Goal: Information Seeking & Learning: Learn about a topic

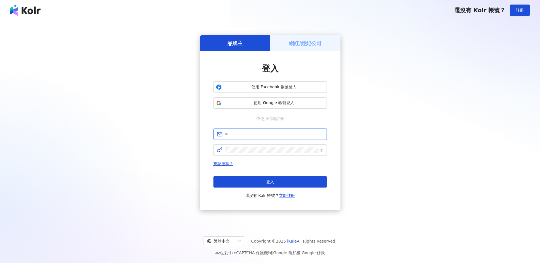
click at [265, 134] on input "text" at bounding box center [274, 134] width 99 height 6
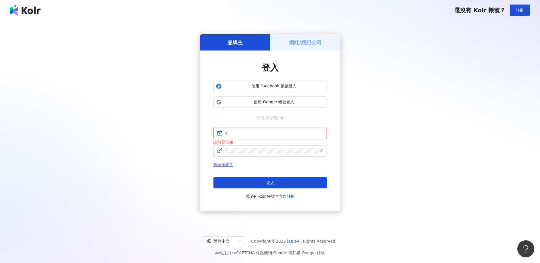
type input "**********"
click at [291, 176] on div "忘記密碼？ 登入 還沒有 Kolr 帳號？ 立即註冊" at bounding box center [269, 180] width 113 height 39
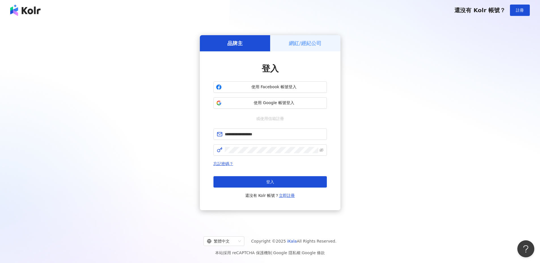
click at [291, 176] on button "登入" at bounding box center [269, 181] width 113 height 11
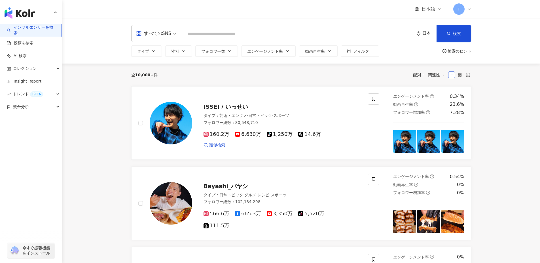
click at [27, 68] on span "コレクション" at bounding box center [25, 68] width 24 height 13
click at [27, 91] on link "インフルエンサー" at bounding box center [30, 94] width 32 height 6
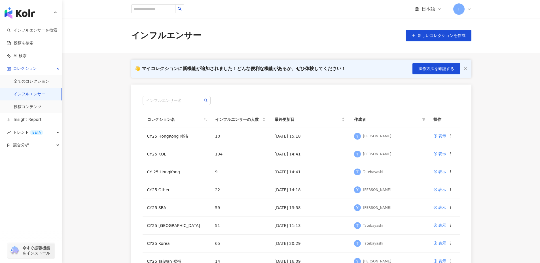
click at [30, 79] on link "全てのコレクション" at bounding box center [32, 81] width 36 height 6
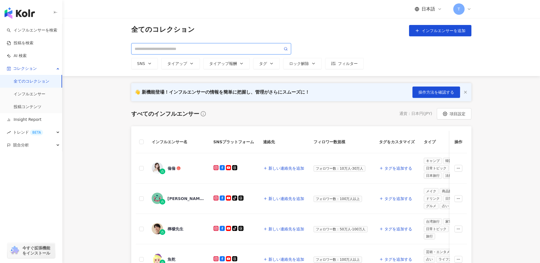
click at [200, 49] on input "search" at bounding box center [209, 49] width 148 height 6
click at [221, 47] on input "search" at bounding box center [209, 49] width 148 height 6
paste input "**********"
type input "**********"
click at [237, 47] on input "**********" at bounding box center [209, 49] width 148 height 6
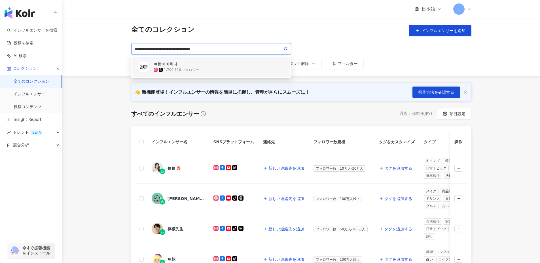
click at [185, 68] on div "1,709,116 フォロワー" at bounding box center [181, 69] width 35 height 5
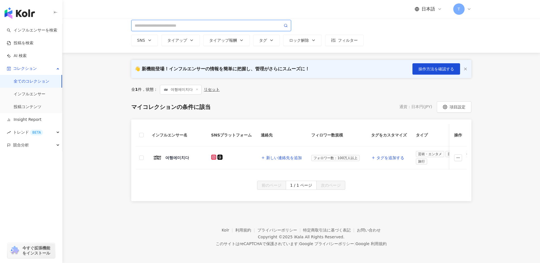
scroll to position [29, 0]
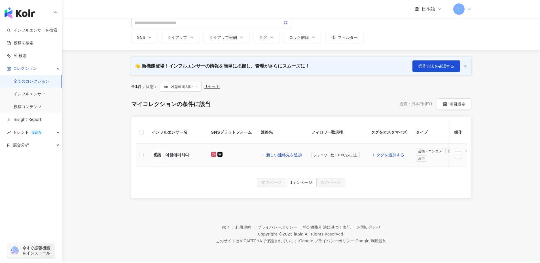
click at [176, 152] on div "여행에미치다" at bounding box center [177, 155] width 24 height 6
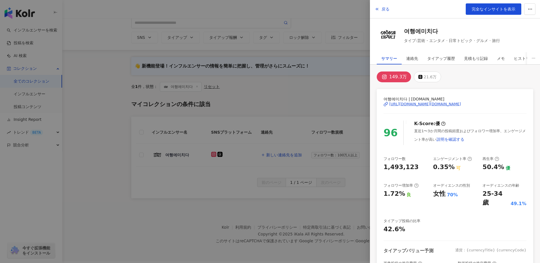
click at [497, 12] on link "完全なインサイトを表示" at bounding box center [493, 8] width 56 height 11
click at [178, 3] on div at bounding box center [270, 131] width 540 height 263
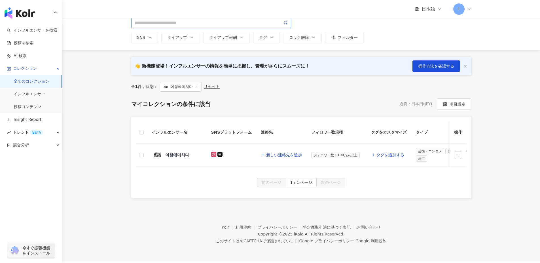
click at [177, 23] on input "search" at bounding box center [209, 23] width 148 height 6
paste input "**********"
type input "**********"
click at [30, 108] on link "投稿コンテンツ" at bounding box center [28, 107] width 28 height 6
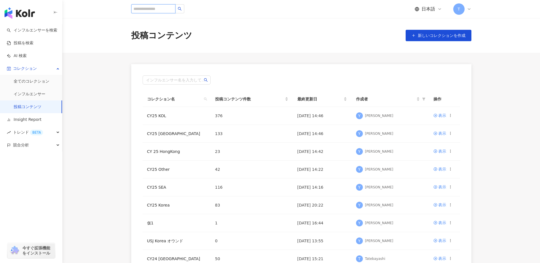
click at [147, 10] on input "search" at bounding box center [153, 8] width 44 height 9
paste input "**********"
type input "**********"
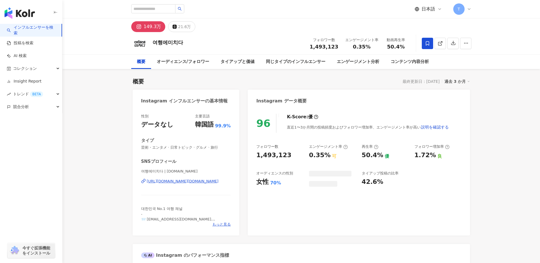
click at [426, 42] on icon at bounding box center [426, 43] width 3 height 4
click at [426, 42] on div "マイコレクションに追加 作成 CY25 HongKong 候補 10 KOL 追加 CY25 KOL 194 KOL 追加済み CY 25 HongKong …" at bounding box center [270, 131] width 540 height 263
click at [426, 41] on div "マイコレクションに追加 作成 CY25 HongKong 候補 10 KOL 追加 CY25 KOL 194 KOL 追加済み CY 25 HongKong …" at bounding box center [270, 131] width 540 height 263
click at [425, 44] on icon at bounding box center [427, 43] width 5 height 5
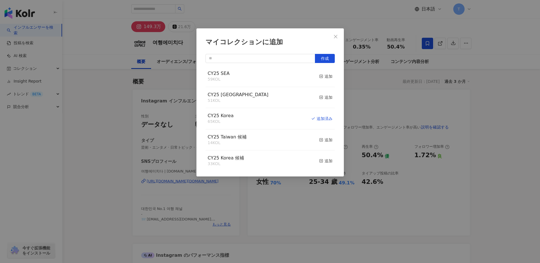
scroll to position [113, 0]
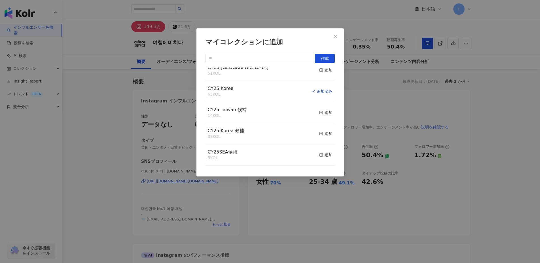
click at [325, 133] on div "追加" at bounding box center [325, 133] width 13 height 6
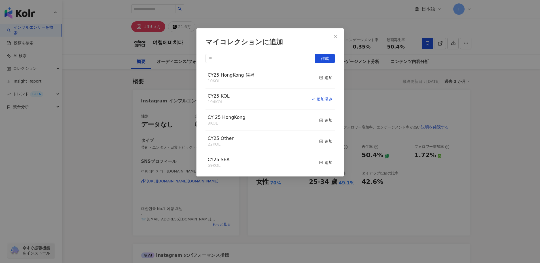
click at [91, 131] on div "マイコレクションに追加 作成 CY25 HongKong 候補 10 KOL 追加 CY25 KOL 194 KOL 追加済み CY 25 HongKong …" at bounding box center [270, 131] width 540 height 263
click at [113, 84] on div "マイコレクションに追加 作成 CY25 Korea 候補 34 KOL 追加済み CY25 HongKong 候補 10 KOL 追加 CY25 KOL 19…" at bounding box center [270, 131] width 540 height 263
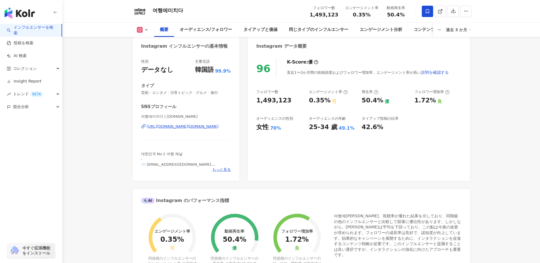
scroll to position [57, 0]
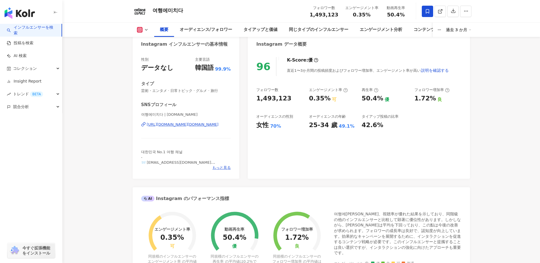
click at [220, 167] on span "もっと見る" at bounding box center [221, 167] width 18 height 5
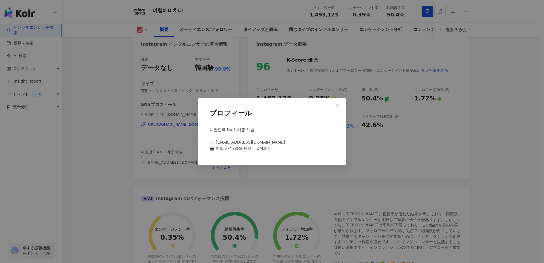
click at [340, 105] on span "Close" at bounding box center [337, 105] width 11 height 5
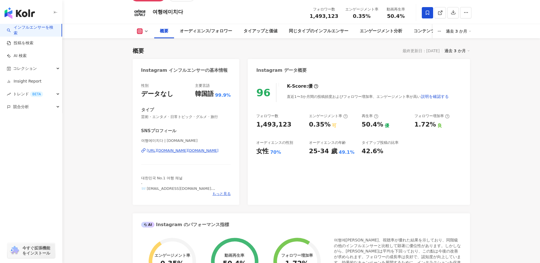
scroll to position [28, 0]
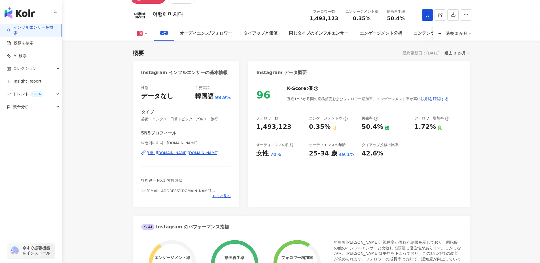
click at [469, 147] on div "96 K-Score : 優 直近1〜3か月間の投稿頻度およびフォロワー増加率、エンゲージメント率が高い 説明を確認する フォロワー数 1,493,123 エ…" at bounding box center [359, 143] width 222 height 127
drag, startPoint x: 362, startPoint y: 127, endPoint x: 473, endPoint y: 129, distance: 110.7
click at [451, 178] on div "96 K-Score : 優 直近1〜3か月間の投稿頻度およびフォロワー増加率、エンゲージメント率が高い 説明を確認する フォロワー数 1,493,123 エ…" at bounding box center [359, 143] width 222 height 127
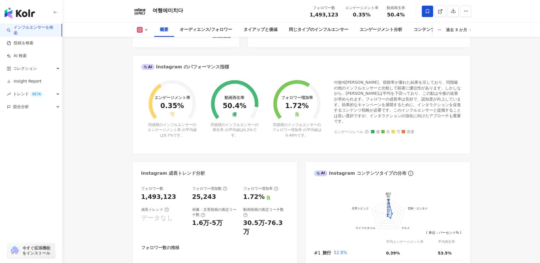
scroll to position [170, 0]
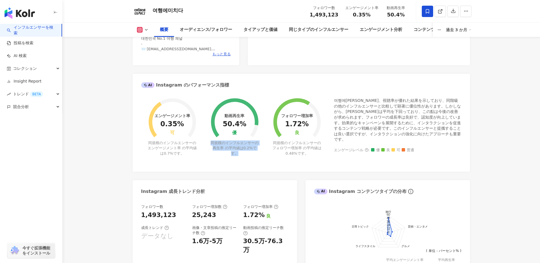
drag, startPoint x: 211, startPoint y: 144, endPoint x: 263, endPoint y: 158, distance: 53.3
click at [263, 158] on div "エンゲージメント率 0.35% 可 同規模のインフルエンサーのエンゲージメント率 の平均値は 0.7% です。 動画再生率 50.4% 優 同規模のインフルエ…" at bounding box center [301, 130] width 320 height 65
click at [242, 175] on div "Instagram インフルエンサーの基本情報 性別 データなし 主要言語 韓国語 99.9% タイプ 芸術・エンタメ · 日常トピック · グルメ · 旅行…" at bounding box center [301, 142] width 337 height 444
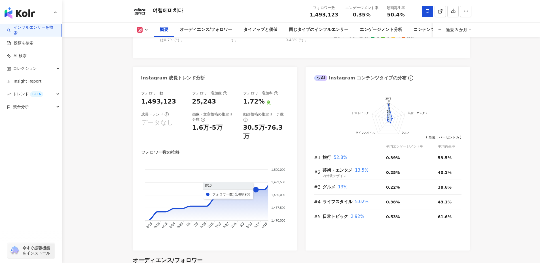
scroll to position [312, 0]
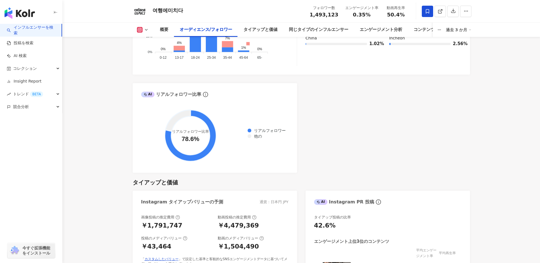
scroll to position [651, 0]
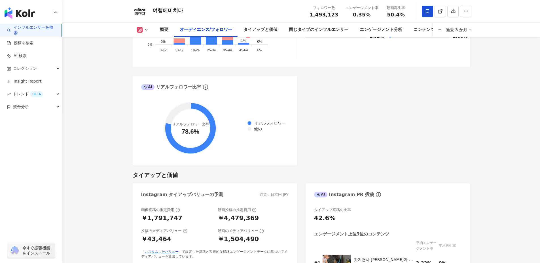
click at [437, 99] on div "AI Instagram フォロワー属性の分析 オーディエンスの性別 女性 70% オーディエンスの年齢 25-34 歲 49.1% フォロワーの年齢と性別の…" at bounding box center [301, 32] width 337 height 265
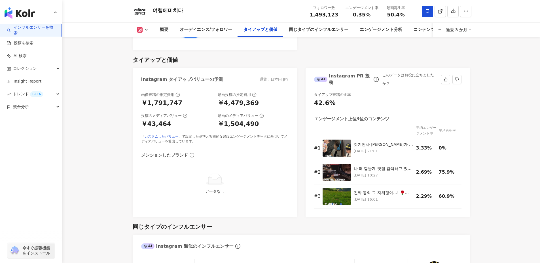
scroll to position [765, 0]
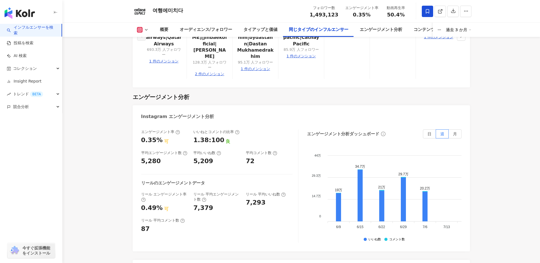
scroll to position [1161, 0]
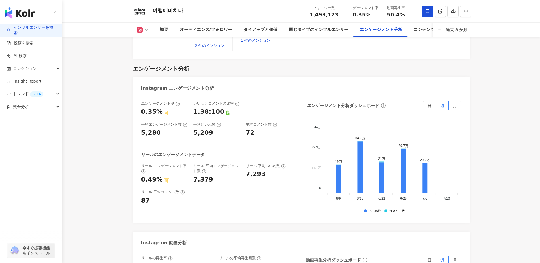
click at [453, 103] on span "月" at bounding box center [455, 105] width 4 height 5
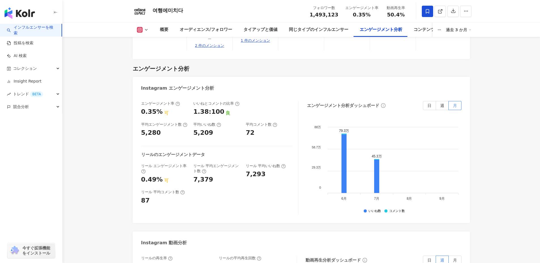
click at [430, 103] on span "日" at bounding box center [429, 105] width 4 height 5
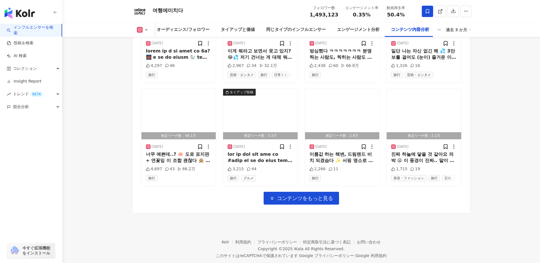
scroll to position [2017, 0]
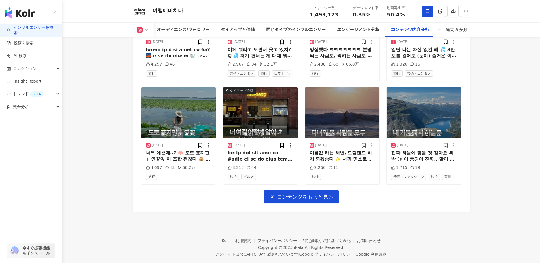
click at [284, 193] on span "コンテンツをもっと見る" at bounding box center [305, 196] width 56 height 6
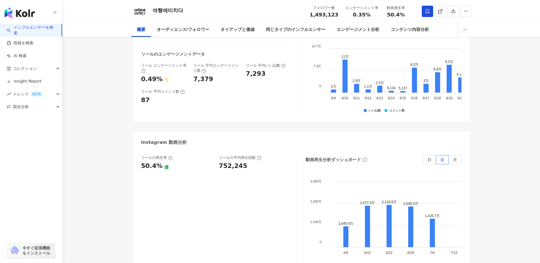
scroll to position [2272, 0]
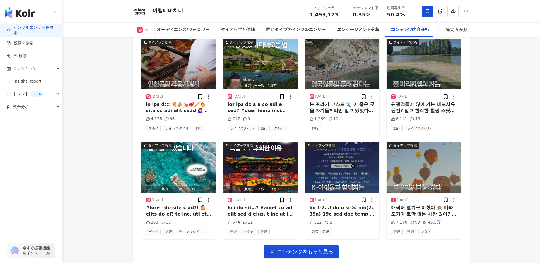
click at [30, 64] on span "コレクション" at bounding box center [25, 68] width 24 height 13
click at [31, 95] on link "インフルエンサー" at bounding box center [30, 94] width 32 height 6
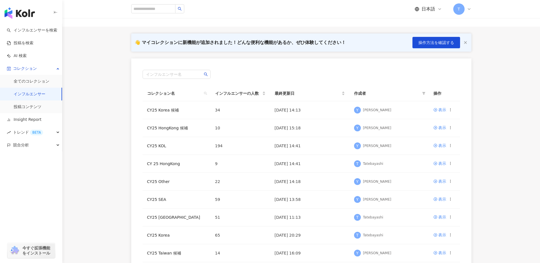
scroll to position [28, 0]
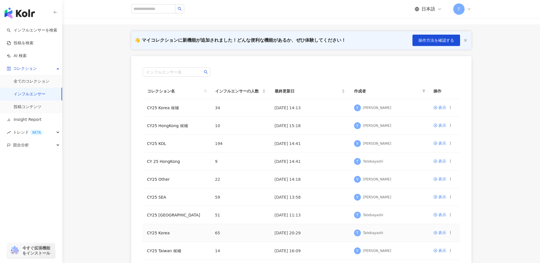
click at [160, 234] on link "CY25 Korea" at bounding box center [158, 232] width 23 height 5
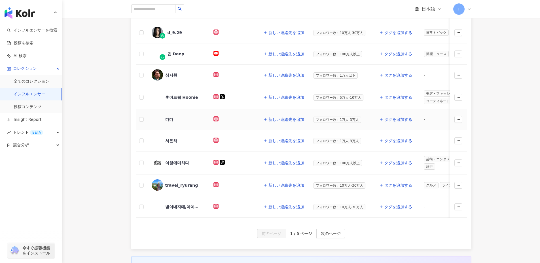
scroll to position [167, 0]
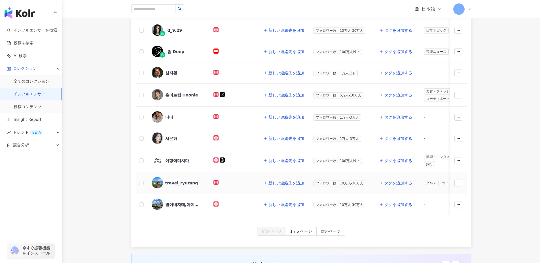
click at [168, 181] on div "travel_ryurang" at bounding box center [181, 183] width 33 height 6
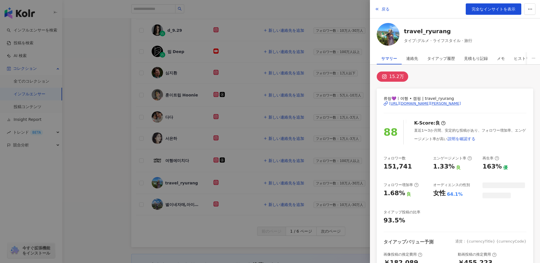
click at [501, 7] on span "完全なインサイトを表示" at bounding box center [493, 9] width 44 height 5
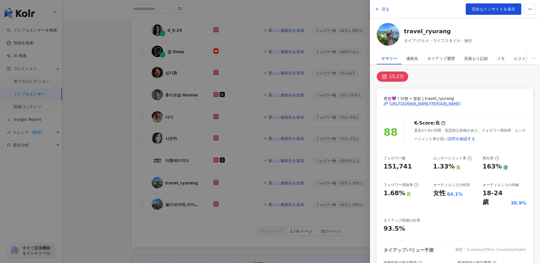
click at [176, 14] on div at bounding box center [270, 131] width 540 height 263
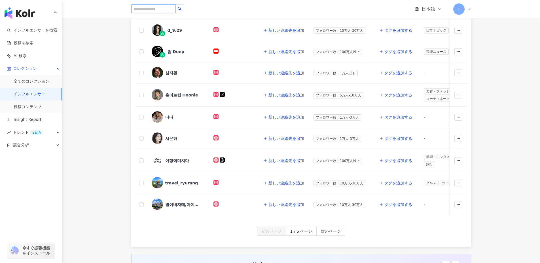
click at [151, 8] on input "search" at bounding box center [153, 8] width 44 height 9
click at [26, 30] on link "インフルエンサーを検索" at bounding box center [32, 30] width 50 height 6
click at [168, 8] on div "日本語 T" at bounding box center [301, 9] width 340 height 18
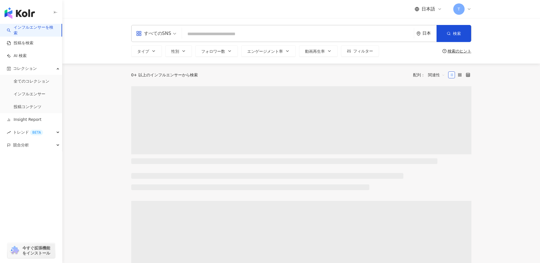
click at [209, 34] on input "search" at bounding box center [297, 34] width 227 height 11
paste input "**********"
type input "**********"
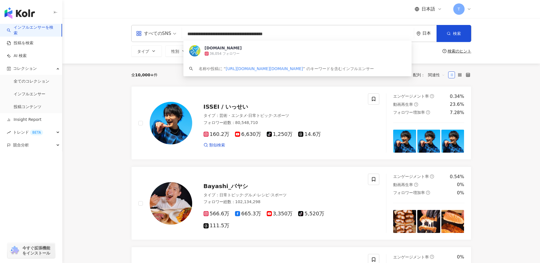
click at [255, 51] on div "36,054 フォロワー" at bounding box center [304, 54] width 201 height 6
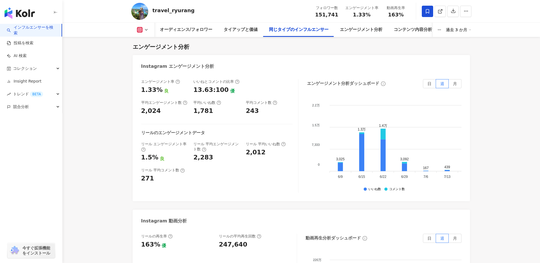
scroll to position [935, 0]
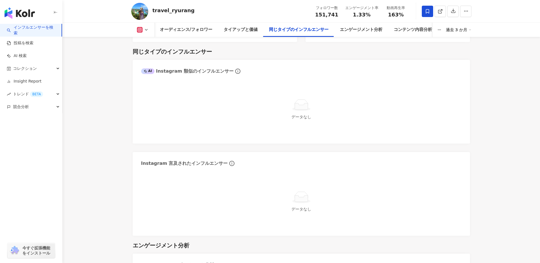
click at [29, 28] on link "インフルエンサーを検索" at bounding box center [32, 30] width 50 height 11
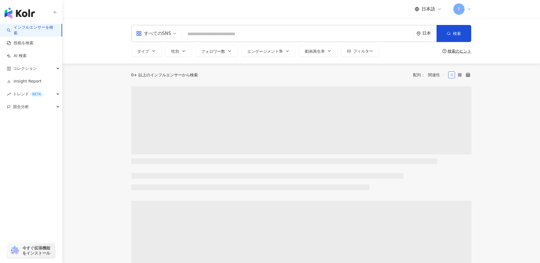
click at [198, 33] on input "search" at bounding box center [297, 34] width 227 height 11
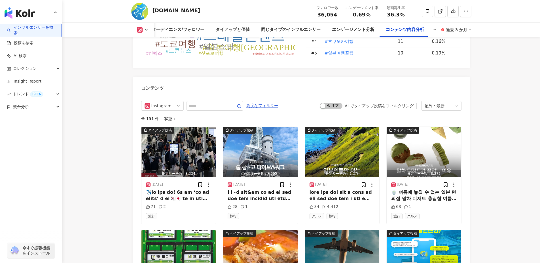
scroll to position [1546, 0]
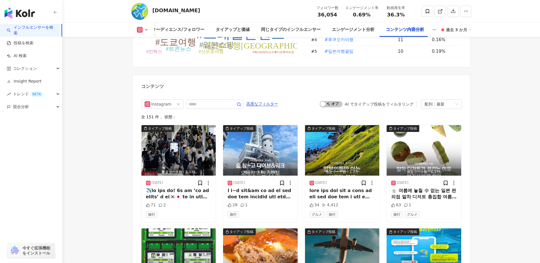
click at [238, 136] on img "button" at bounding box center [260, 150] width 74 height 50
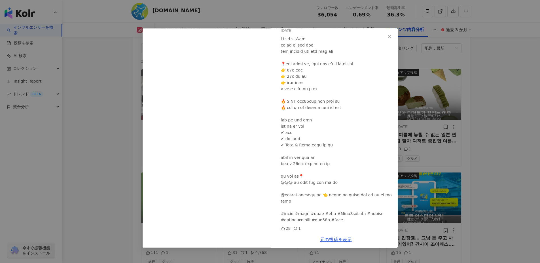
scroll to position [1603, 0]
click at [390, 38] on icon "close" at bounding box center [389, 36] width 5 height 5
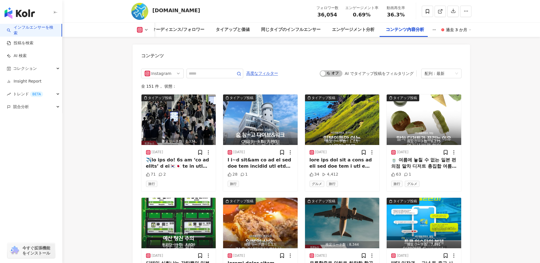
scroll to position [1575, 0]
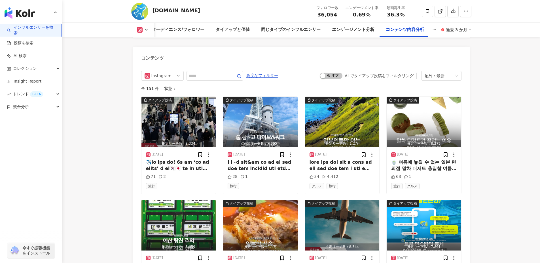
click at [447, 71] on div "配列：最新" at bounding box center [438, 75] width 28 height 9
click at [329, 73] on span "オン オフ" at bounding box center [330, 76] width 23 height 6
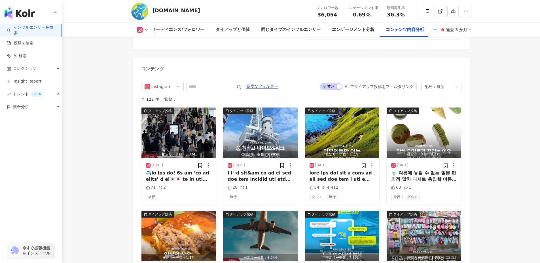
scroll to position [1551, 0]
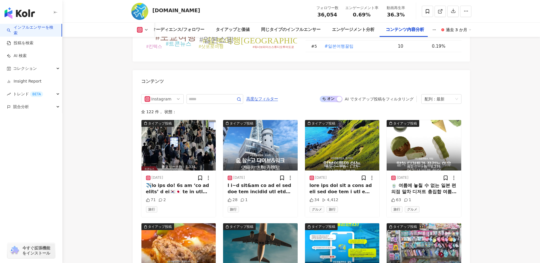
click at [326, 94] on div "オン オフ AI でタイアップ投稿をフィルタリング 配列：最新" at bounding box center [389, 99] width 141 height 10
click at [326, 96] on span "オン オフ" at bounding box center [330, 99] width 23 height 6
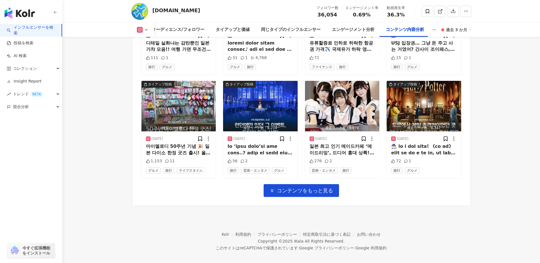
scroll to position [1797, 0]
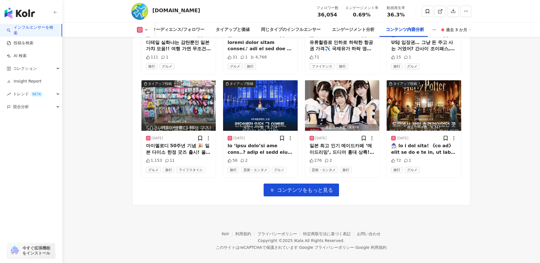
click at [298, 187] on button "コンテンツをもっと見る" at bounding box center [300, 189] width 75 height 13
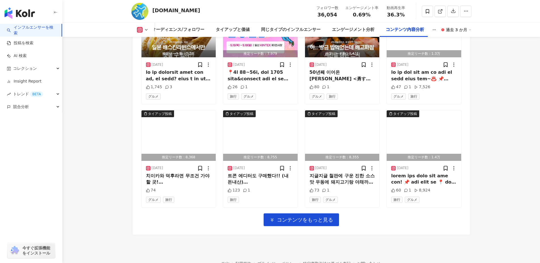
scroll to position [2107, 0]
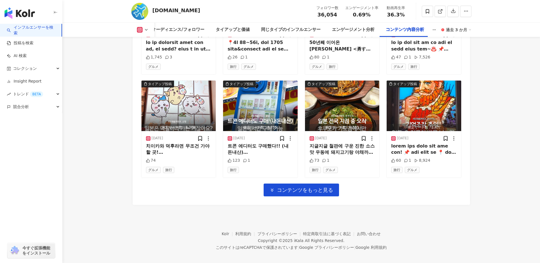
click at [294, 187] on span "コンテンツをもっと見る" at bounding box center [305, 190] width 56 height 6
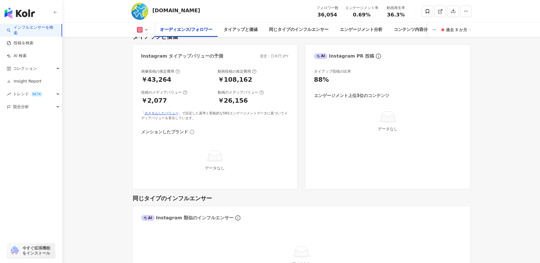
scroll to position [575, 0]
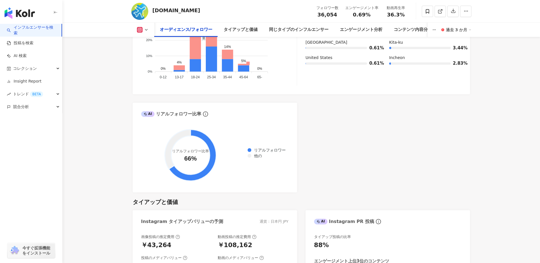
click at [447, 29] on div "過去 3 か月" at bounding box center [457, 29] width 25 height 9
click at [428, 29] on div "コンテンツ内容分析" at bounding box center [413, 30] width 50 height 14
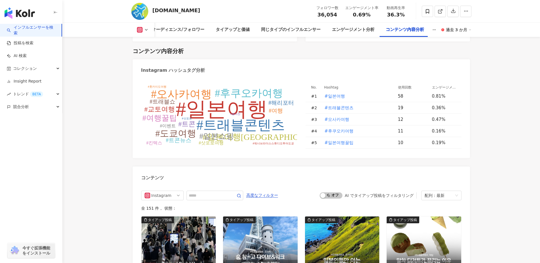
click at [434, 27] on button "button" at bounding box center [433, 30] width 13 height 14
click at [434, 30] on icon "button" at bounding box center [434, 30] width 4 height 4
click at [435, 46] on span "概要" at bounding box center [456, 43] width 49 height 6
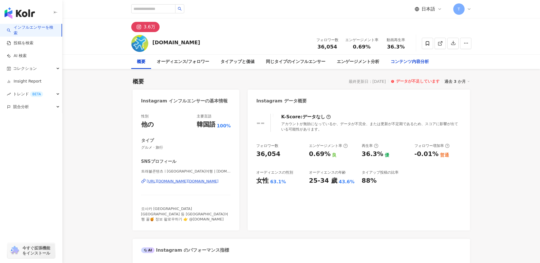
click at [417, 60] on div "コンテンツ内容分析" at bounding box center [409, 61] width 38 height 7
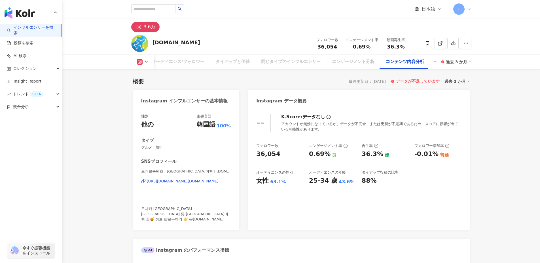
scroll to position [1455, 0]
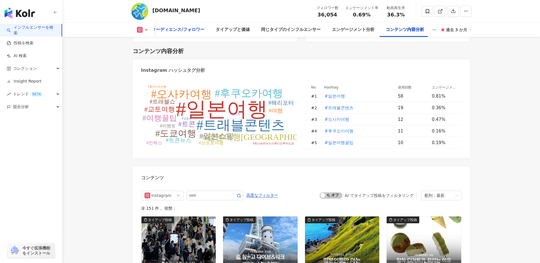
click at [182, 29] on div "オーディエンス/フォロワー" at bounding box center [178, 29] width 52 height 7
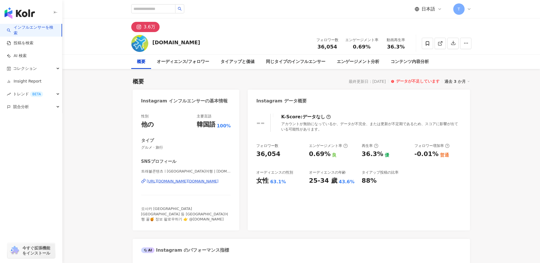
click at [368, 83] on div "最終更新日：2025/08/04" at bounding box center [366, 81] width 37 height 5
click at [33, 44] on link "投稿を検索" at bounding box center [20, 43] width 27 height 6
